Goal: Task Accomplishment & Management: Use online tool/utility

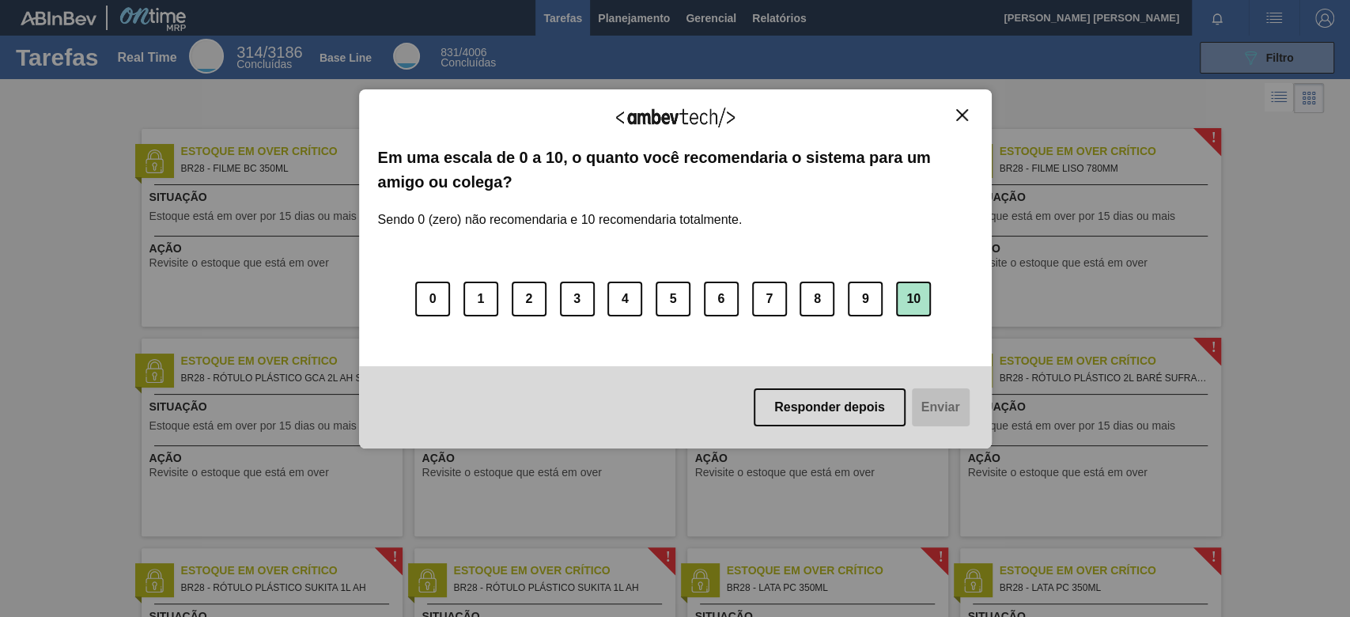
click at [908, 300] on button "10" at bounding box center [913, 299] width 35 height 35
drag, startPoint x: 936, startPoint y: 410, endPoint x: 928, endPoint y: 376, distance: 34.1
click at [936, 405] on button "Enviar" at bounding box center [939, 407] width 61 height 38
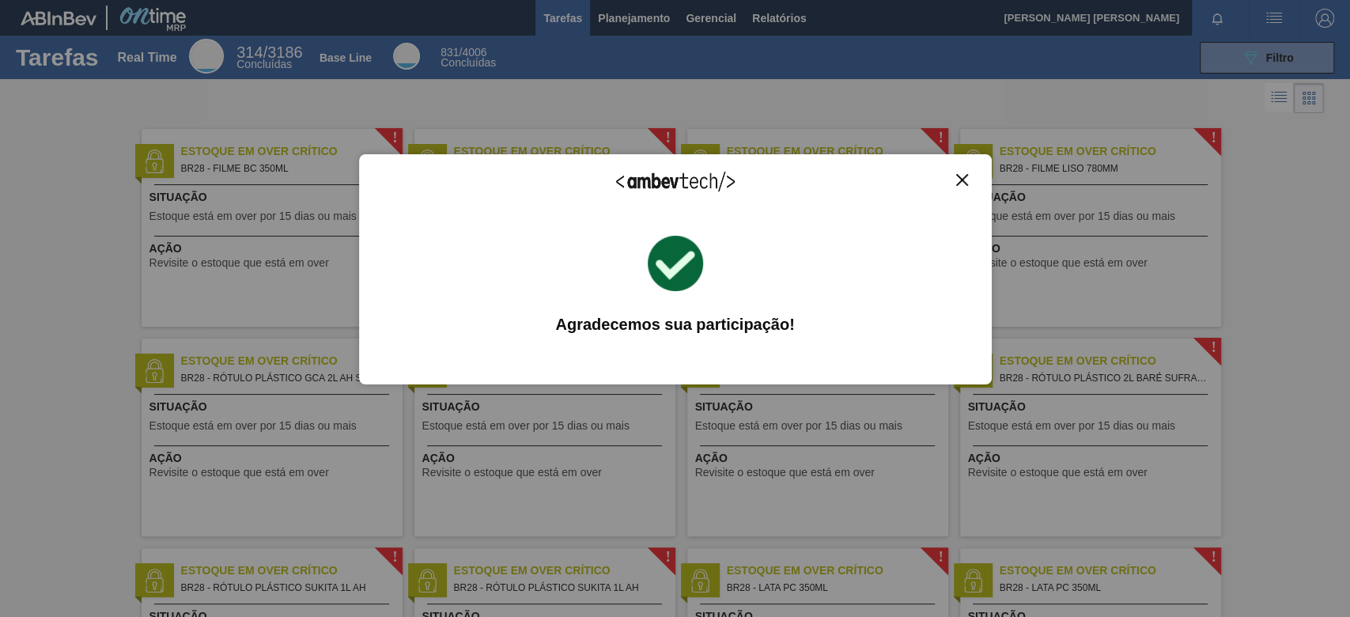
click at [616, 13] on div "Agradecemos seu feedback! Em uma escala de 0 a 10, o quanto você recomendaria o…" at bounding box center [675, 269] width 633 height 573
click at [960, 180] on img "Close" at bounding box center [962, 180] width 12 height 12
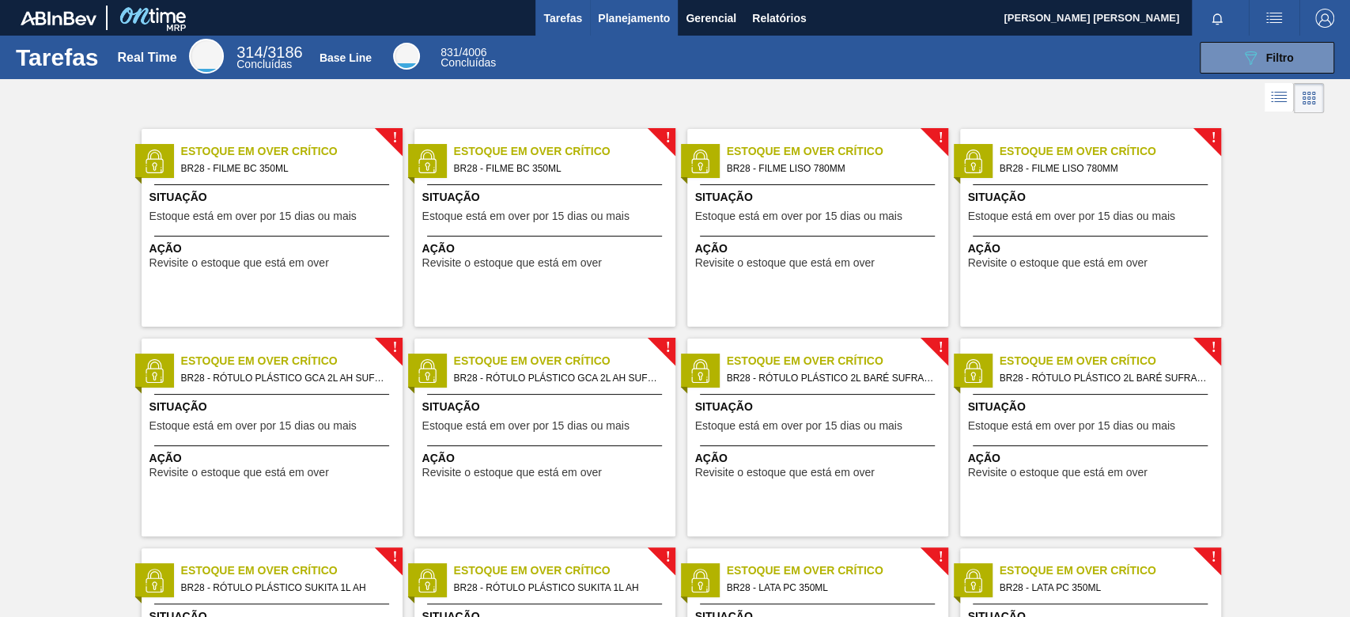
click at [619, 13] on span "Planejamento" at bounding box center [634, 18] width 72 height 19
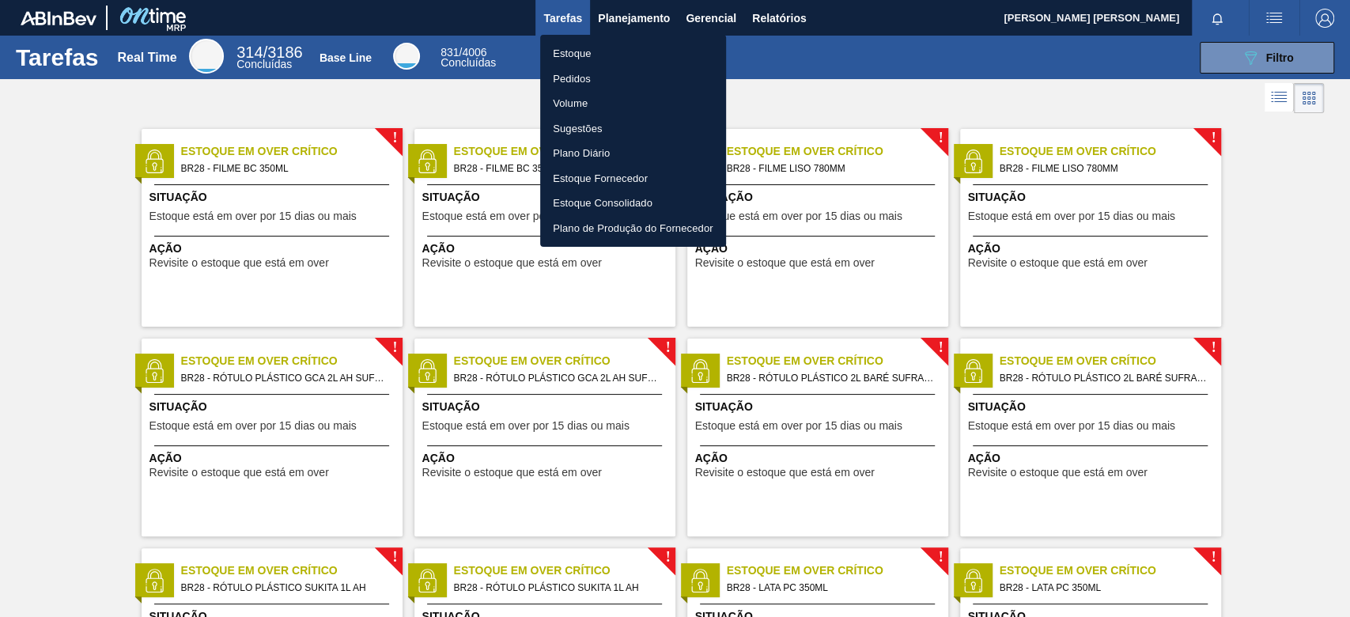
click at [586, 51] on li "Estoque" at bounding box center [633, 53] width 186 height 25
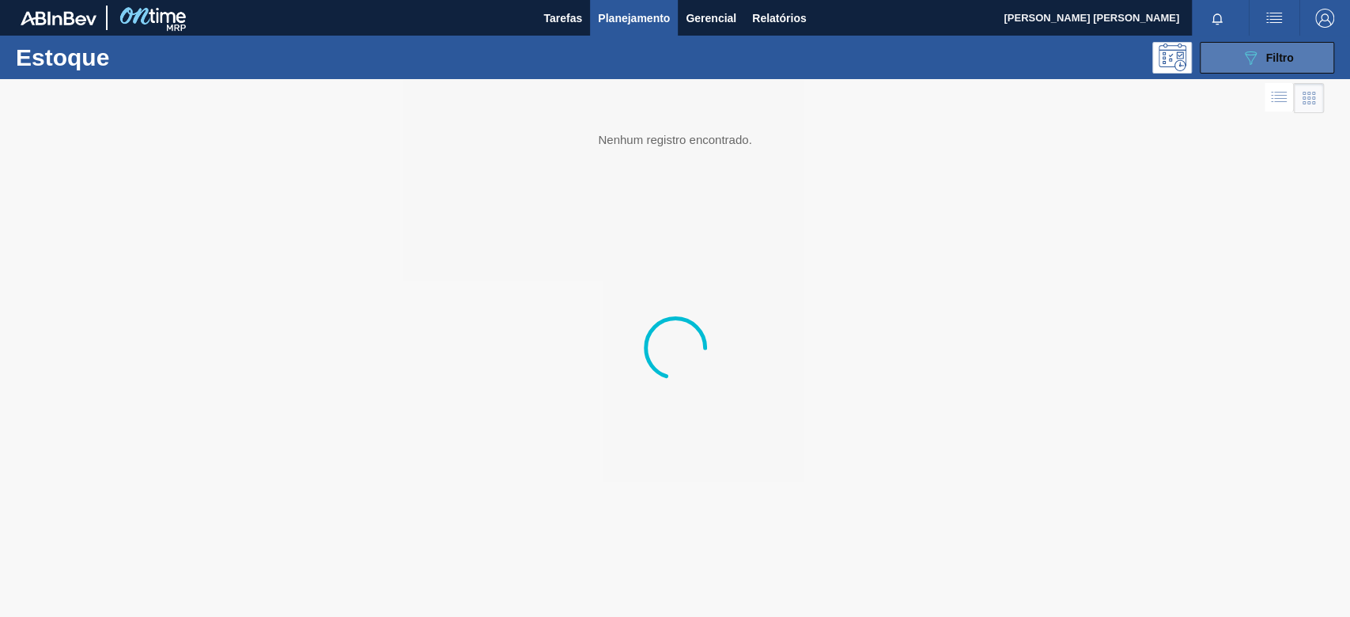
click at [1011, 55] on icon "089F7B8B-B2A5-4AFE-B5C0-19BA573D28AC" at bounding box center [1250, 57] width 19 height 19
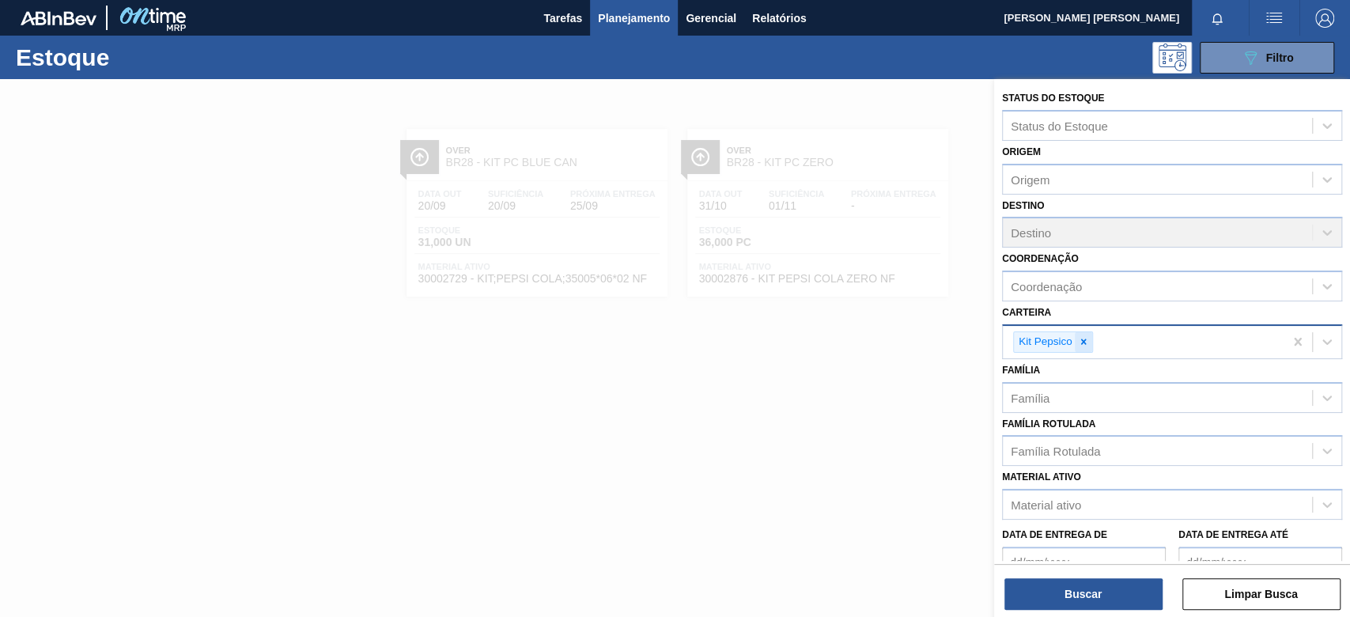
click at [1011, 344] on div at bounding box center [1083, 342] width 17 height 20
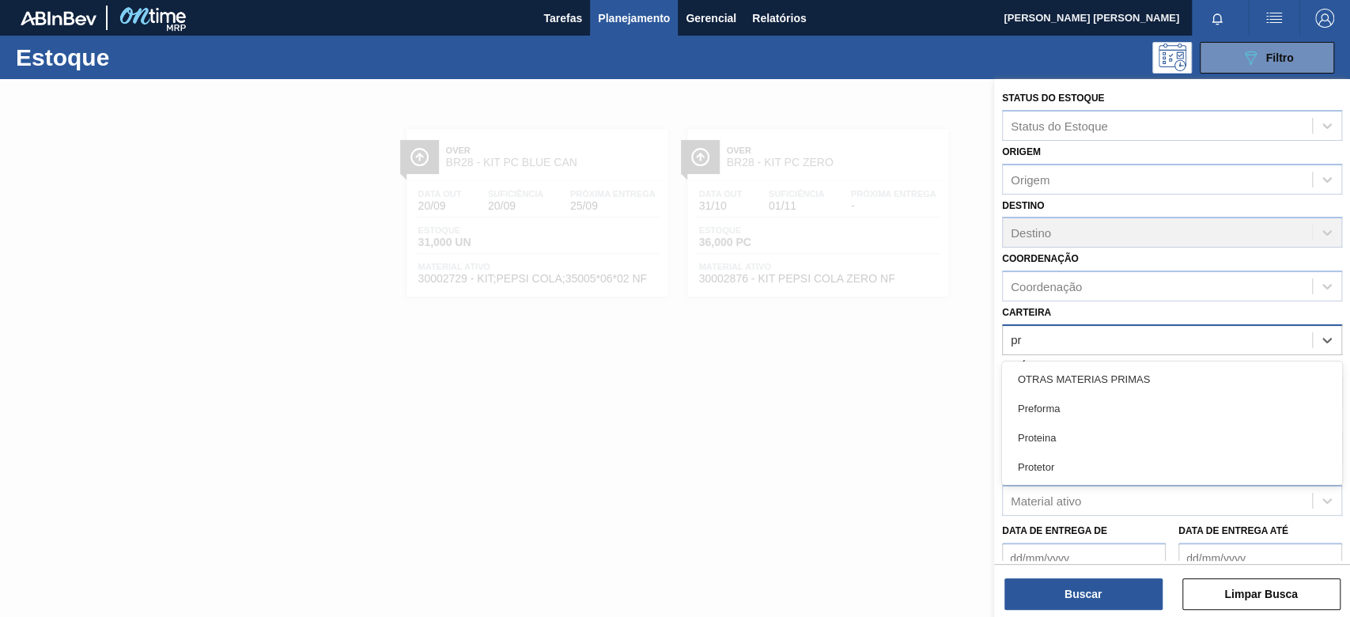
type input "pre"
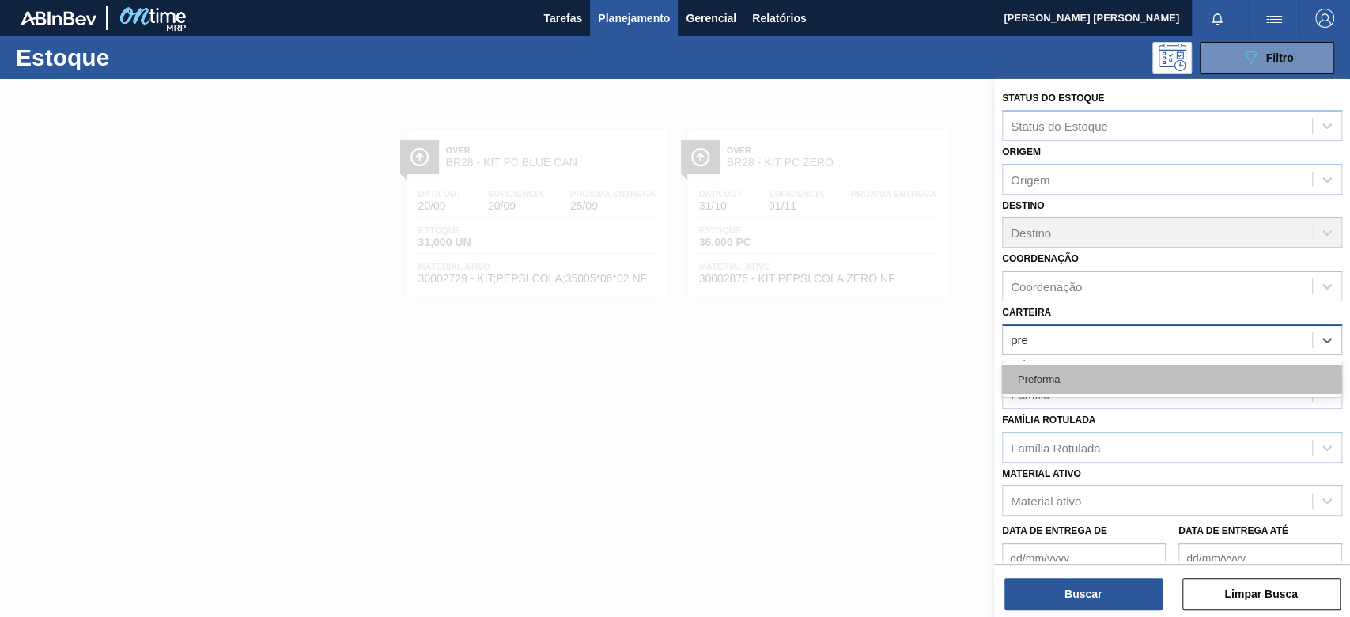
click at [1011, 381] on div "Preforma" at bounding box center [1172, 379] width 340 height 29
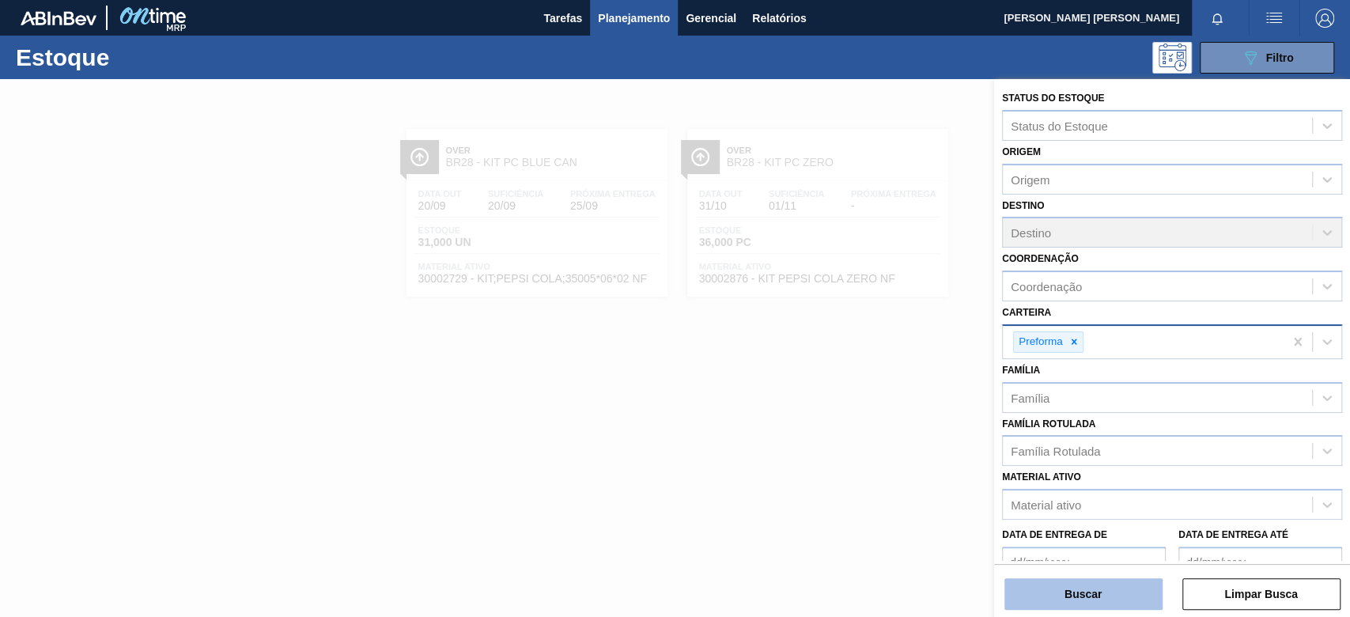
click at [1011, 462] on button "Buscar" at bounding box center [1083, 594] width 158 height 32
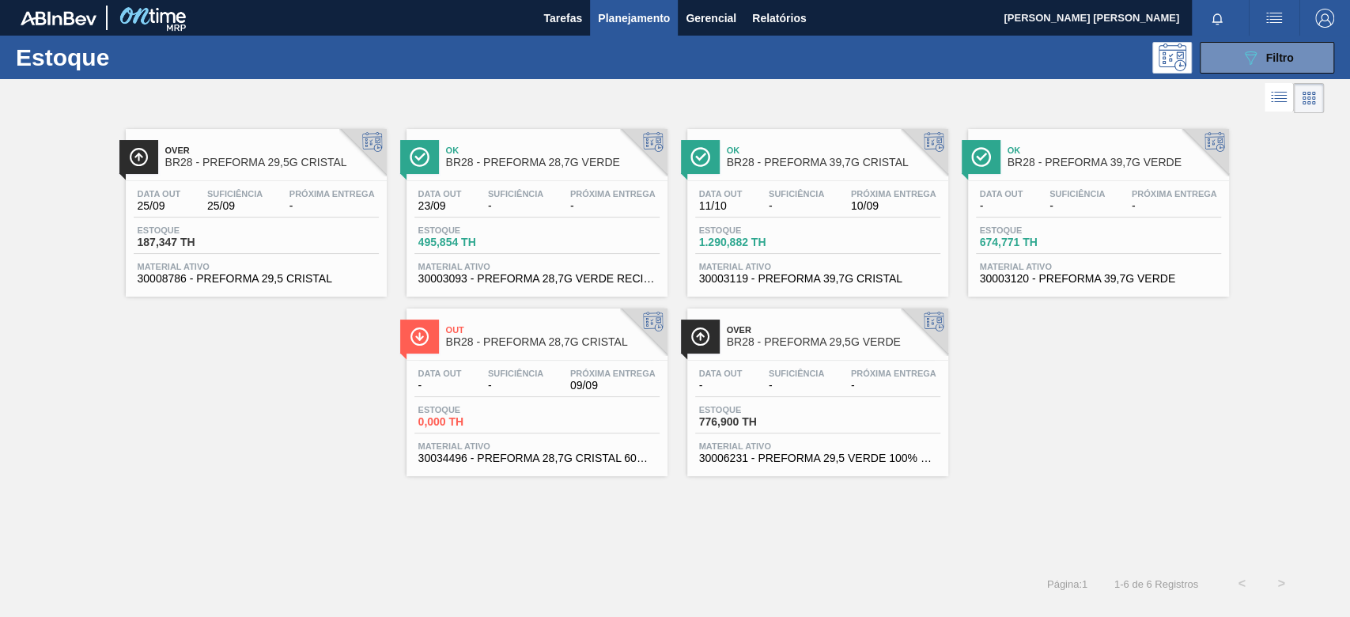
click at [573, 376] on span "Próxima Entrega" at bounding box center [612, 372] width 85 height 9
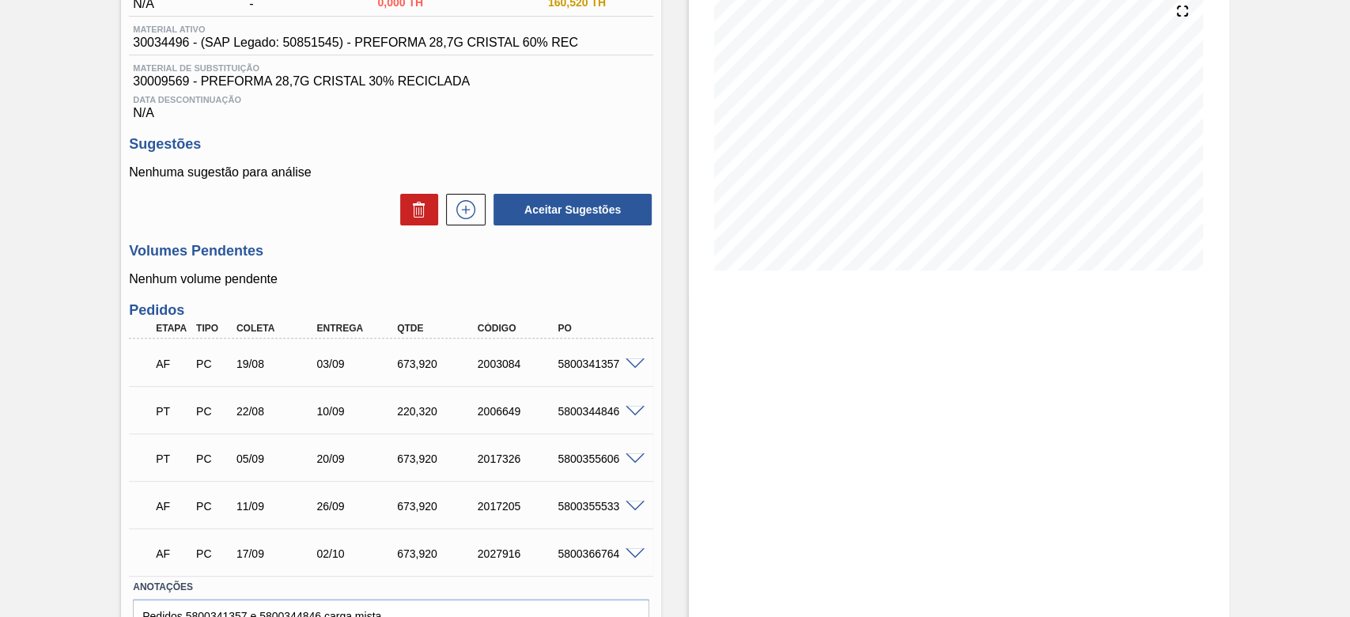
scroll to position [210, 0]
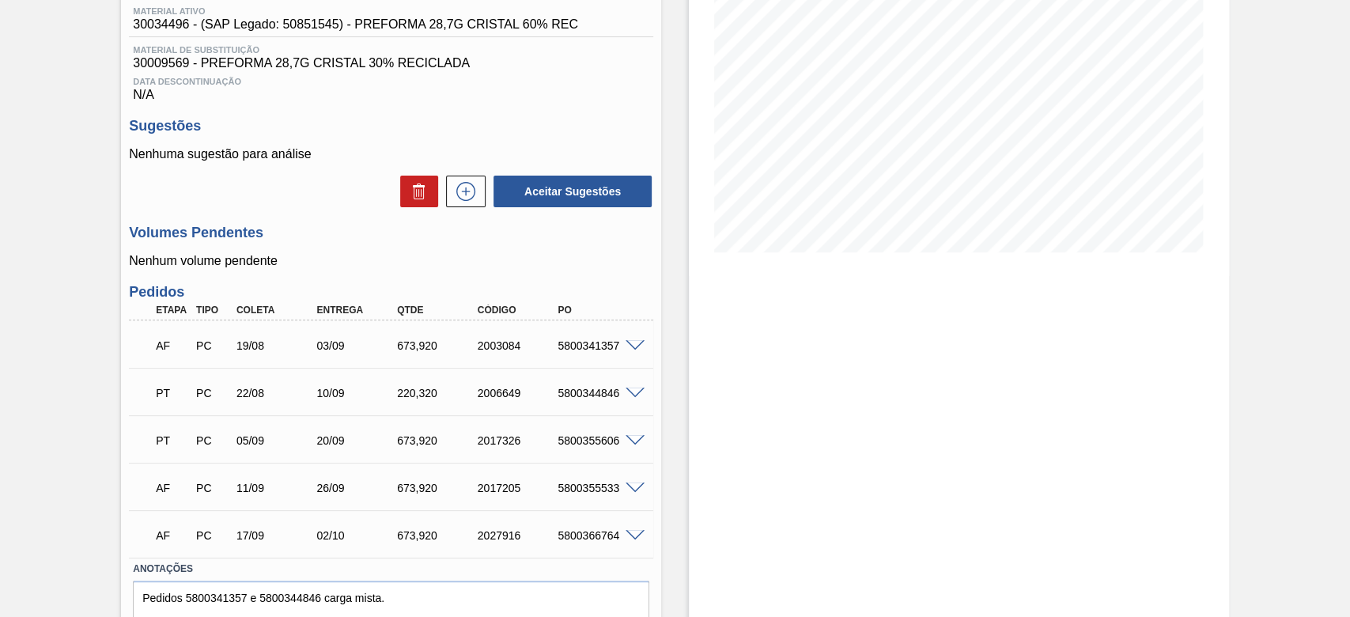
click at [583, 351] on div "5800341357" at bounding box center [598, 345] width 89 height 13
copy div "5800341357"
click at [589, 397] on div "5800344846" at bounding box center [598, 393] width 89 height 13
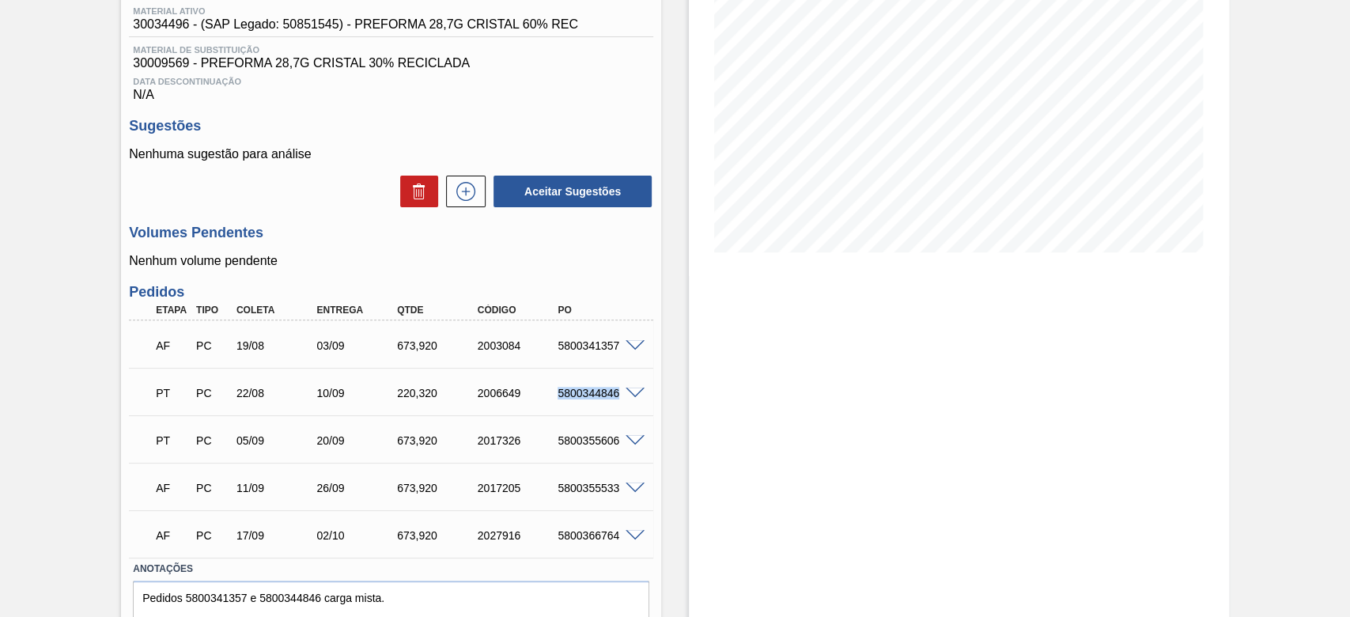
copy div "5800344846"
click at [582, 349] on div "5800341357" at bounding box center [598, 345] width 89 height 13
copy div "5800341357"
click at [575, 393] on div "5800344846" at bounding box center [598, 393] width 89 height 13
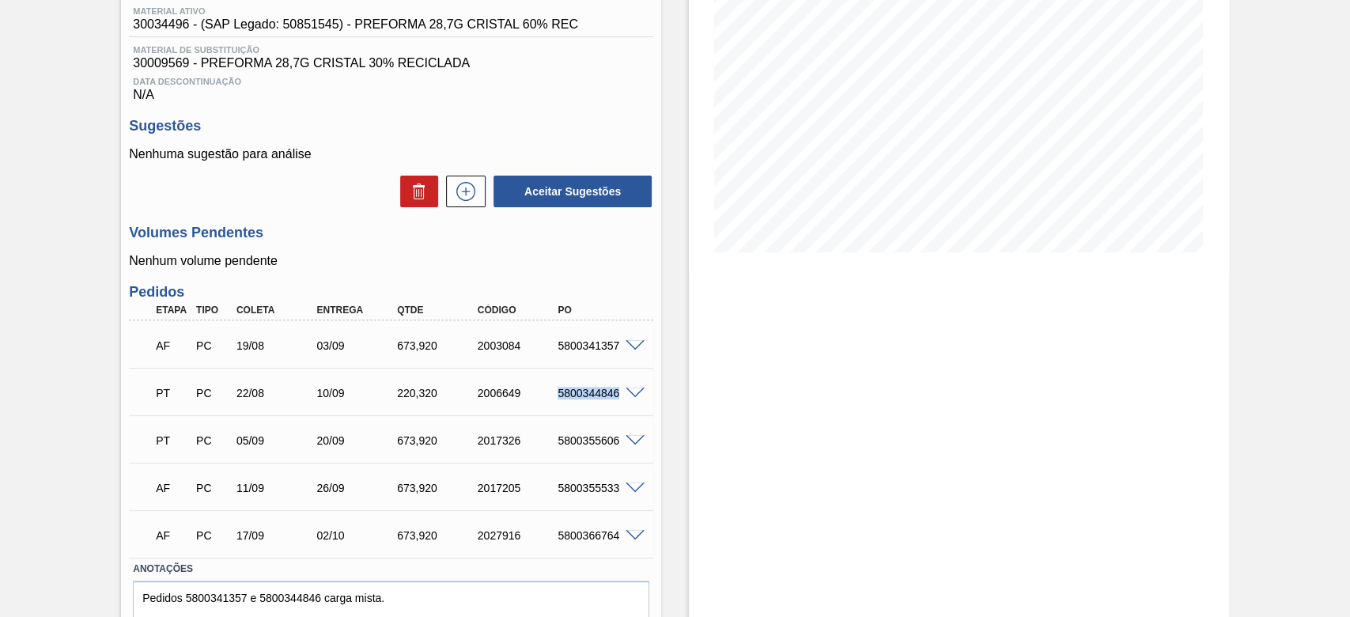
click at [575, 393] on div "5800344846" at bounding box center [598, 393] width 89 height 13
copy div "5800344846"
click at [576, 445] on div "5800355606" at bounding box center [598, 440] width 89 height 13
copy div "5800355606"
